Goal: Use online tool/utility: Utilize a website feature to perform a specific function

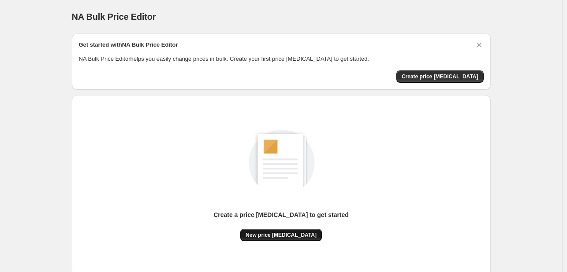
click at [282, 233] on span "New price [MEDICAL_DATA]" at bounding box center [280, 235] width 71 height 7
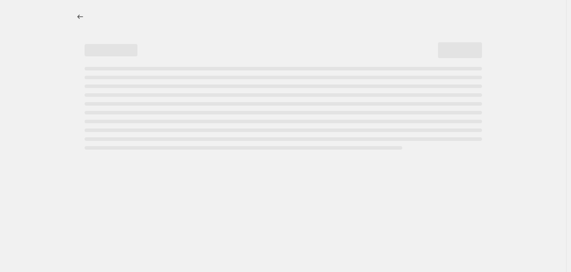
select select "percentage"
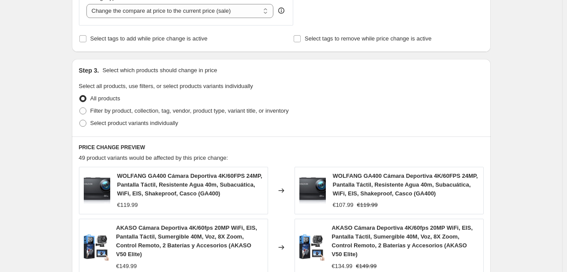
scroll to position [176, 0]
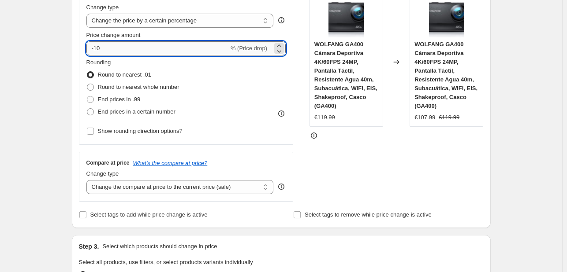
click at [137, 53] on input "-10" at bounding box center [157, 48] width 142 height 14
type input "-1"
type input "-20"
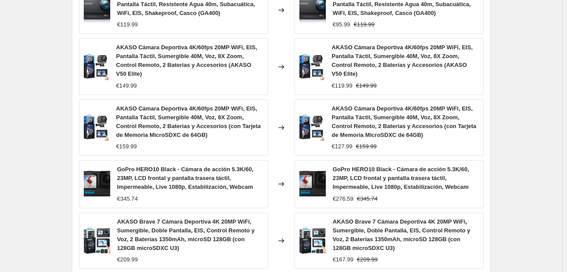
scroll to position [693, 0]
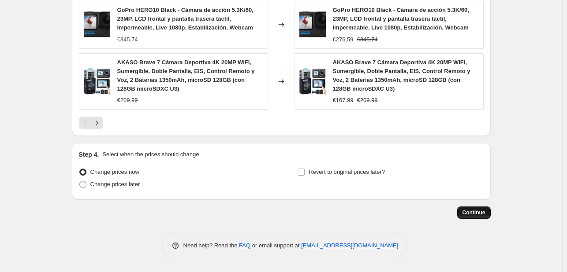
click at [485, 211] on span "Continue" at bounding box center [473, 212] width 23 height 7
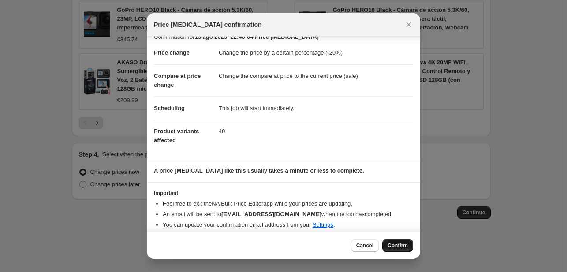
scroll to position [17, 0]
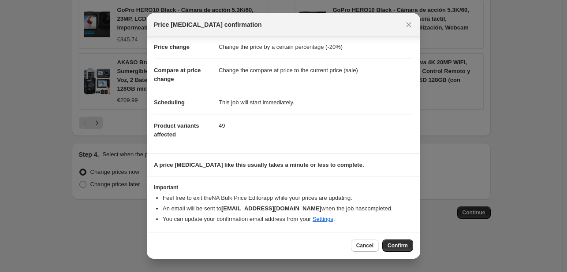
click at [413, 243] on div "Cancel Confirm" at bounding box center [283, 245] width 273 height 27
click at [396, 245] on span "Confirm" at bounding box center [397, 245] width 20 height 7
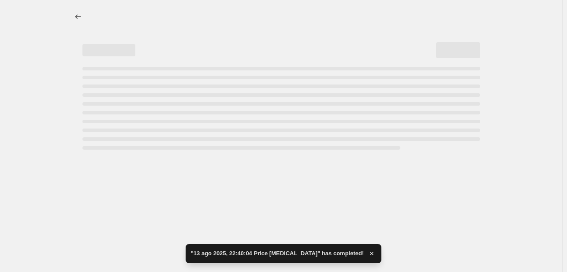
select select "percentage"
